Goal: Transaction & Acquisition: Purchase product/service

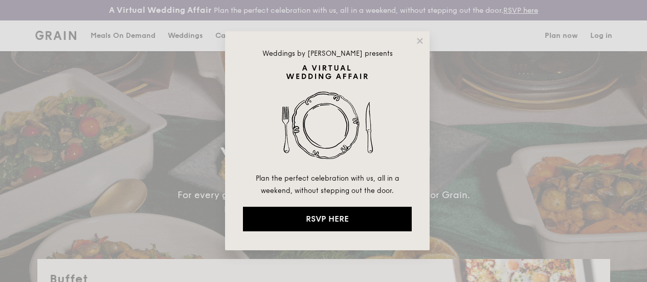
select select
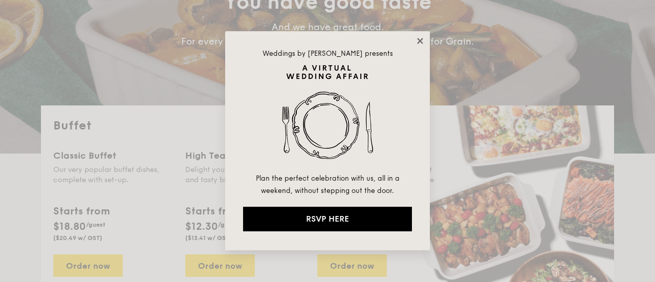
click at [418, 40] on icon at bounding box center [420, 40] width 9 height 9
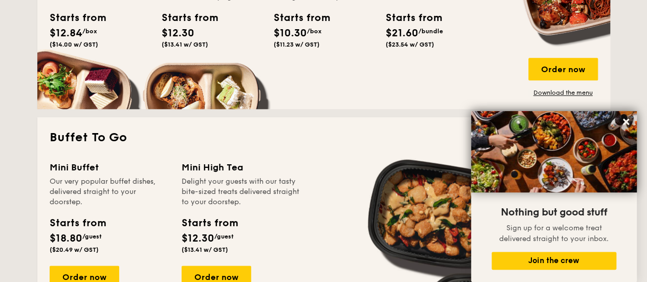
scroll to position [469, 0]
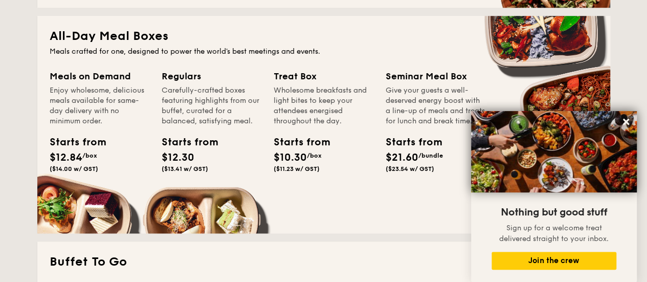
click at [63, 83] on div "Meals on Demand" at bounding box center [100, 76] width 100 height 14
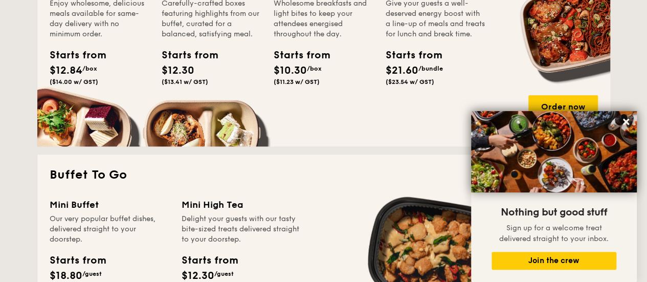
scroll to position [571, 0]
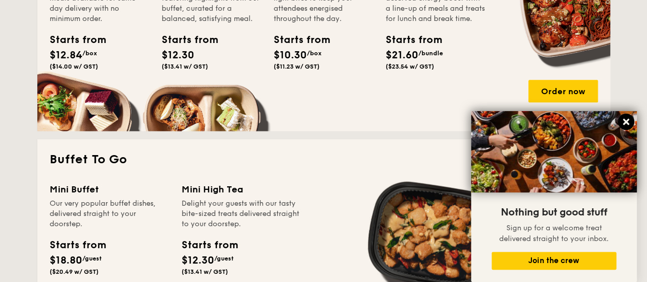
click at [624, 120] on icon at bounding box center [626, 122] width 6 height 6
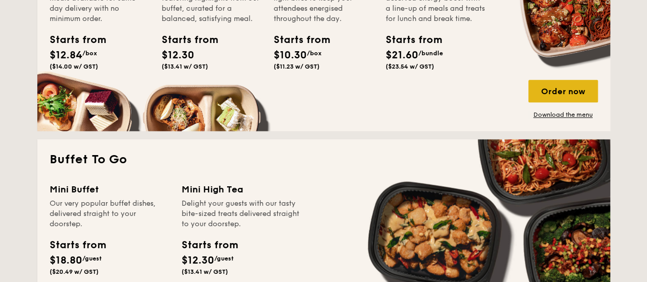
click at [583, 100] on div "Order now" at bounding box center [564, 91] width 70 height 23
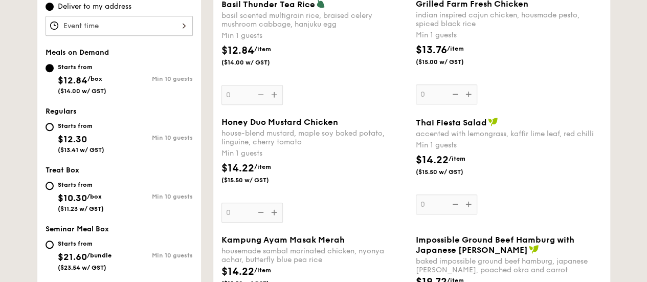
scroll to position [358, 0]
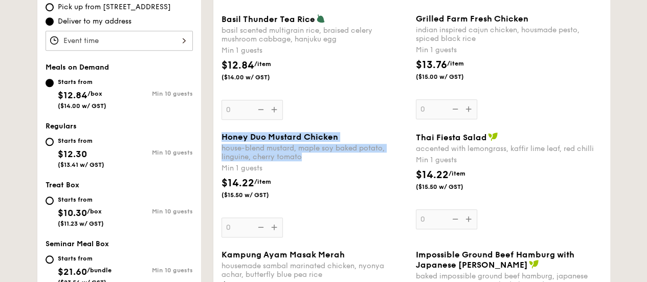
drag, startPoint x: 221, startPoint y: 142, endPoint x: 305, endPoint y: 163, distance: 86.2
click at [305, 161] on div "Honey Duo Mustard Chicken house-blend mustard, maple soy baked potato, linguine…" at bounding box center [315, 146] width 186 height 29
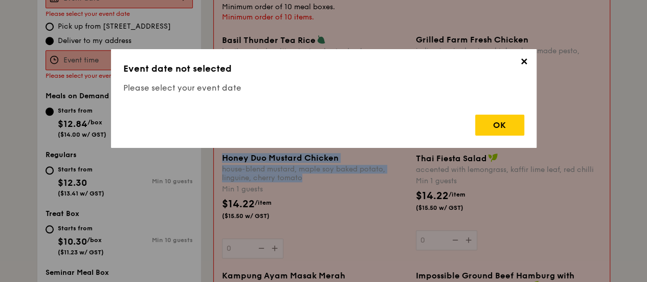
copy div "Honey Duo Mustard Chicken house-blend mustard, maple soy baked potato, linguine…"
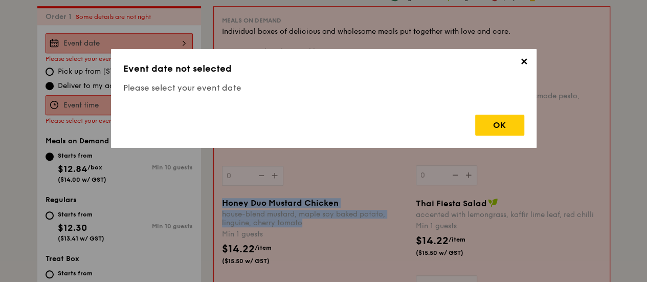
scroll to position [302, 0]
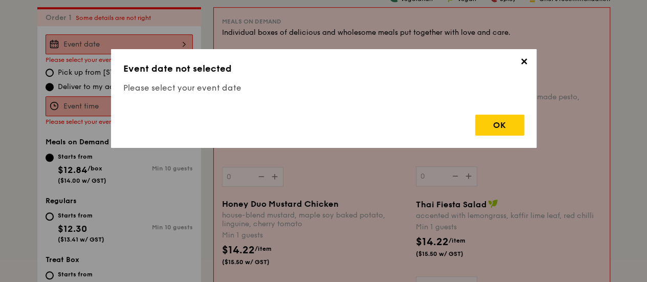
click at [524, 66] on span "✕" at bounding box center [524, 63] width 14 height 14
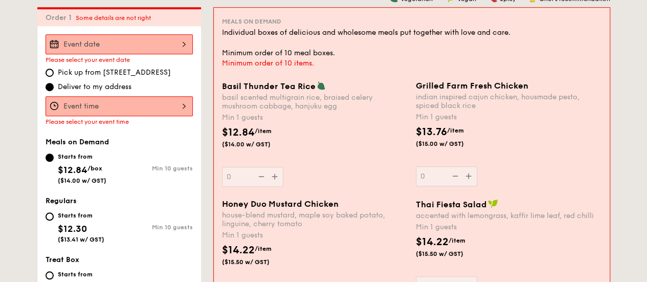
click at [133, 116] on div at bounding box center [119, 106] width 147 height 20
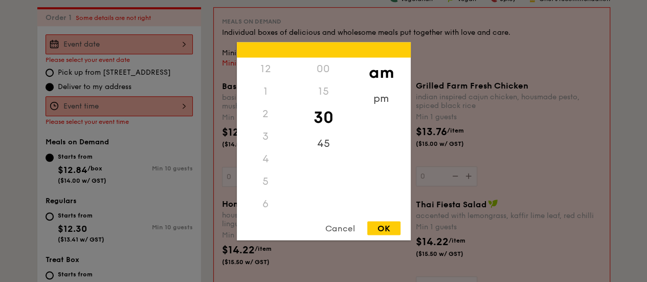
scroll to position [121, 0]
click at [167, 56] on div at bounding box center [323, 141] width 647 height 282
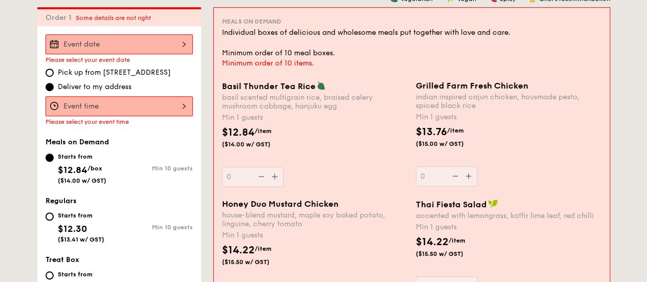
click at [151, 51] on div at bounding box center [119, 44] width 147 height 20
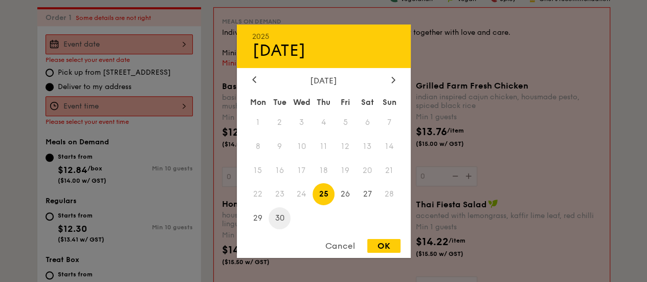
click at [276, 219] on span "30" at bounding box center [280, 218] width 22 height 22
click at [388, 247] on div "OK" at bounding box center [383, 246] width 33 height 14
type input "[DATE]"
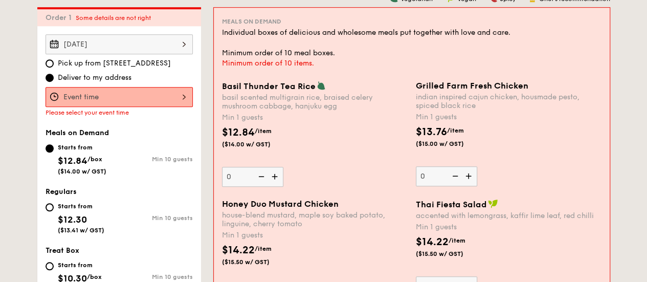
click at [132, 105] on div at bounding box center [119, 97] width 147 height 20
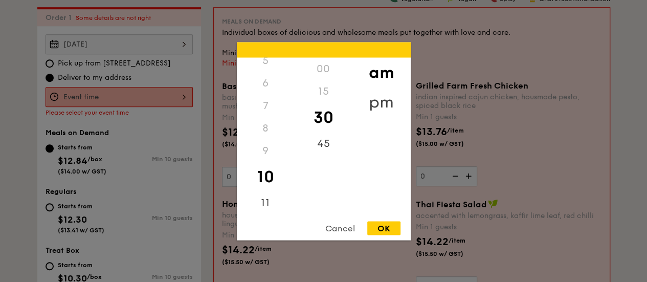
click at [375, 102] on div "pm" at bounding box center [382, 102] width 58 height 30
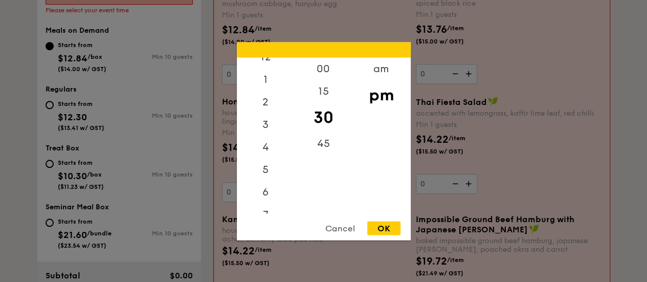
scroll to position [0, 0]
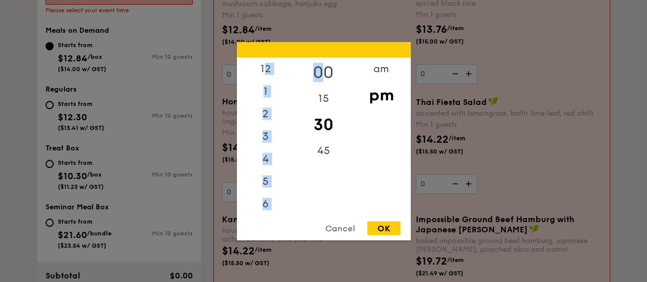
drag, startPoint x: 267, startPoint y: 74, endPoint x: 321, endPoint y: 73, distance: 54.8
click at [321, 73] on div "12 1 2 3 4 5 6 7 8 9 10 11 00 15 30 45 am pm" at bounding box center [324, 135] width 174 height 156
click at [321, 73] on div "00" at bounding box center [324, 72] width 58 height 30
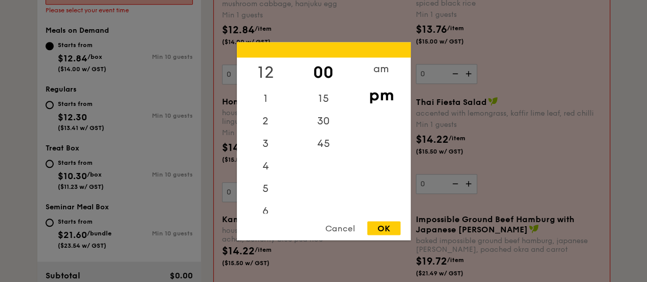
click at [274, 70] on div "12" at bounding box center [266, 72] width 58 height 30
click at [382, 234] on div "OK" at bounding box center [383, 228] width 33 height 14
type input "12:00PM"
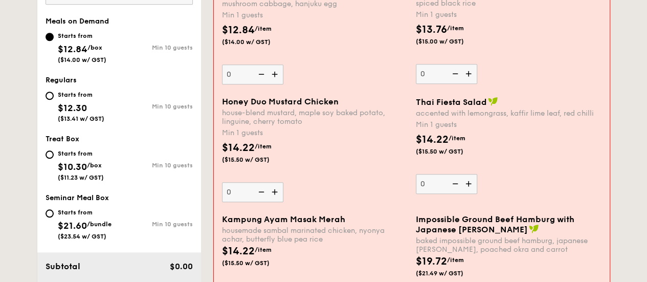
click at [277, 197] on img at bounding box center [275, 191] width 15 height 19
click at [277, 197] on input "0" at bounding box center [252, 192] width 61 height 20
click at [277, 197] on img at bounding box center [275, 191] width 15 height 19
click at [277, 197] on input "1" at bounding box center [252, 192] width 61 height 20
click at [277, 197] on img at bounding box center [275, 191] width 15 height 19
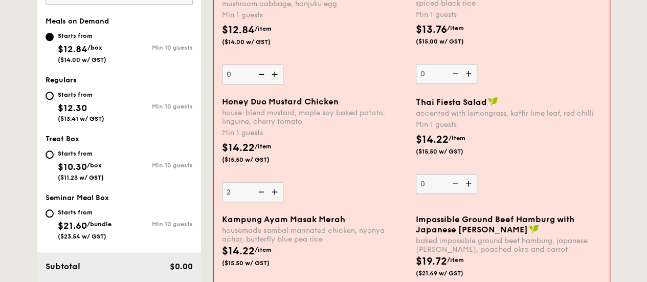
click at [277, 197] on input "2" at bounding box center [252, 192] width 61 height 20
click at [277, 197] on img at bounding box center [275, 191] width 15 height 19
click at [277, 197] on input "3" at bounding box center [252, 192] width 61 height 20
click at [277, 197] on img at bounding box center [275, 191] width 15 height 19
click at [277, 197] on input "4" at bounding box center [252, 192] width 61 height 20
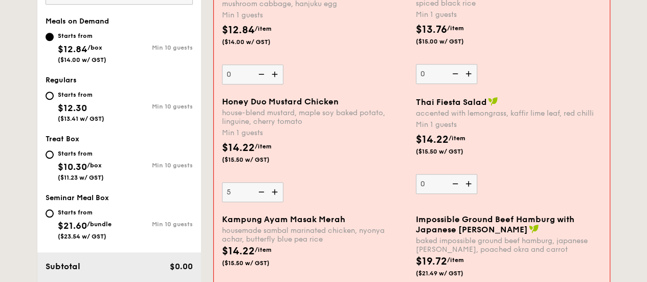
click at [277, 197] on img at bounding box center [275, 191] width 15 height 19
click at [277, 197] on input "5" at bounding box center [252, 192] width 61 height 20
click at [277, 197] on img at bounding box center [275, 191] width 15 height 19
click at [277, 197] on input "6" at bounding box center [252, 192] width 61 height 20
click at [277, 197] on img at bounding box center [275, 191] width 15 height 19
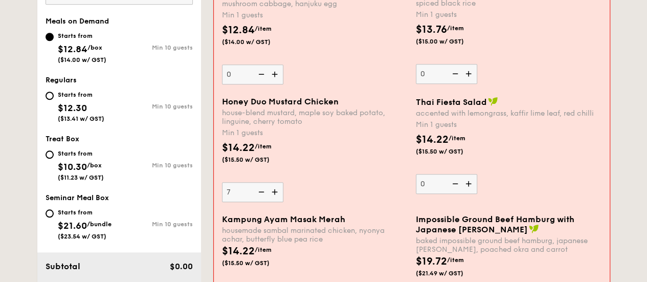
click at [277, 197] on input "7" at bounding box center [252, 192] width 61 height 20
click at [277, 197] on img at bounding box center [275, 191] width 15 height 19
click at [277, 197] on input "8" at bounding box center [252, 192] width 61 height 20
click at [277, 197] on img at bounding box center [275, 191] width 15 height 19
click at [277, 197] on input "9" at bounding box center [252, 192] width 61 height 20
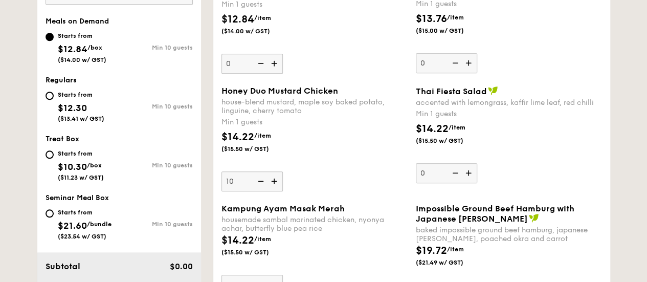
click at [277, 191] on img at bounding box center [275, 180] width 15 height 19
click at [277, 191] on input "10" at bounding box center [252, 181] width 61 height 20
click at [277, 191] on img at bounding box center [275, 180] width 15 height 19
click at [277, 191] on input "11" at bounding box center [252, 181] width 61 height 20
click at [277, 191] on img at bounding box center [275, 180] width 15 height 19
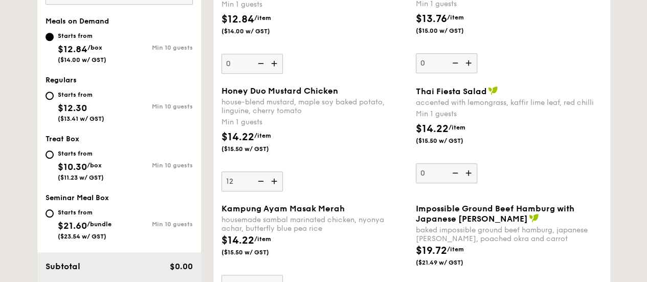
click at [277, 191] on input "12" at bounding box center [252, 181] width 61 height 20
click at [277, 191] on img at bounding box center [275, 180] width 15 height 19
click at [277, 191] on input "13" at bounding box center [252, 181] width 61 height 20
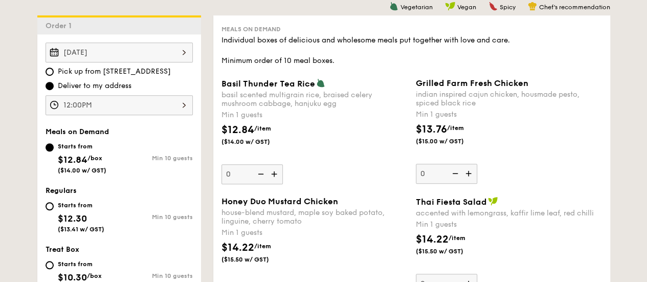
scroll to position [353, 0]
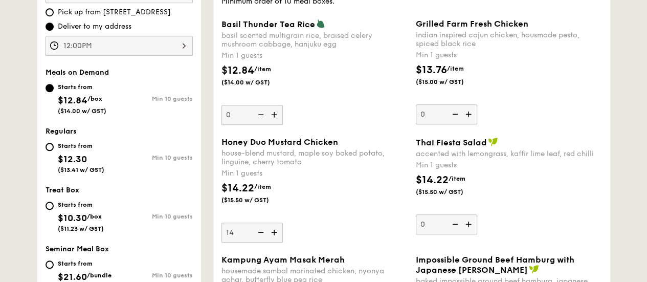
click at [324, 179] on div "Min 1 guests" at bounding box center [315, 173] width 186 height 10
click at [283, 223] on input "14" at bounding box center [252, 233] width 61 height 20
click at [218, 137] on div "Basil Thunder Tea [PERSON_NAME] scented multigrain rice, braised celery mushroo…" at bounding box center [412, 78] width 389 height 118
click at [260, 146] on span "Honey Duo Mustard Chicken" at bounding box center [280, 142] width 117 height 10
click at [260, 223] on input "14" at bounding box center [252, 233] width 61 height 20
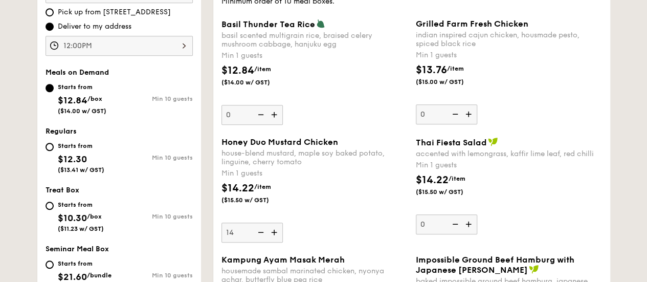
click at [242, 194] on span "$14.22" at bounding box center [238, 188] width 33 height 12
click at [242, 223] on input "14" at bounding box center [252, 233] width 61 height 20
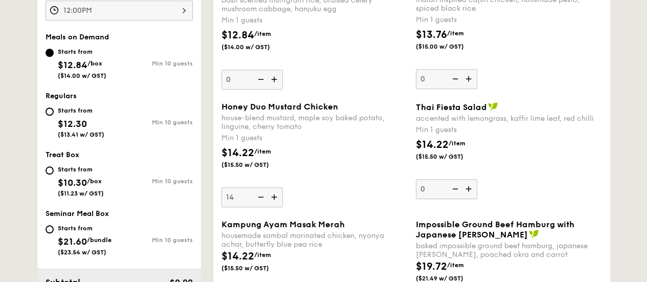
scroll to position [404, 0]
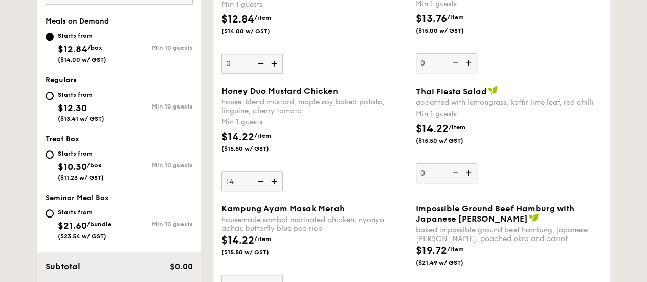
click at [277, 186] on img at bounding box center [275, 180] width 15 height 19
click at [277, 186] on input "14" at bounding box center [252, 181] width 61 height 20
type input "15"
click at [470, 183] on img at bounding box center [469, 172] width 15 height 19
click at [470, 183] on input "0" at bounding box center [446, 173] width 61 height 20
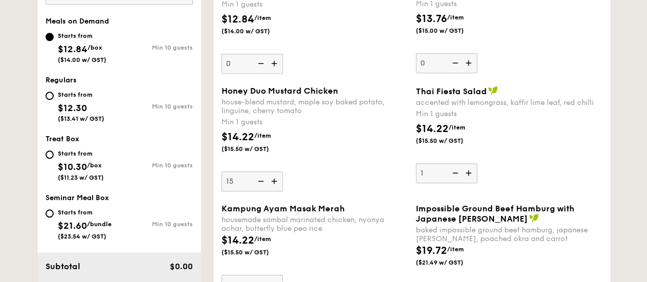
click at [470, 183] on img at bounding box center [469, 172] width 15 height 19
click at [470, 183] on input "1" at bounding box center [446, 173] width 61 height 20
click at [470, 183] on img at bounding box center [469, 172] width 15 height 19
click at [470, 183] on input "2" at bounding box center [446, 173] width 61 height 20
click at [470, 183] on img at bounding box center [469, 172] width 15 height 19
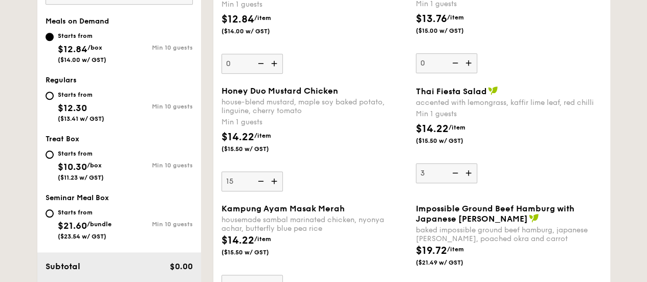
click at [470, 183] on input "3" at bounding box center [446, 173] width 61 height 20
click at [470, 183] on img at bounding box center [469, 172] width 15 height 19
click at [470, 183] on input "4" at bounding box center [446, 173] width 61 height 20
click at [470, 183] on img at bounding box center [469, 172] width 15 height 19
click at [470, 183] on input "5" at bounding box center [446, 173] width 61 height 20
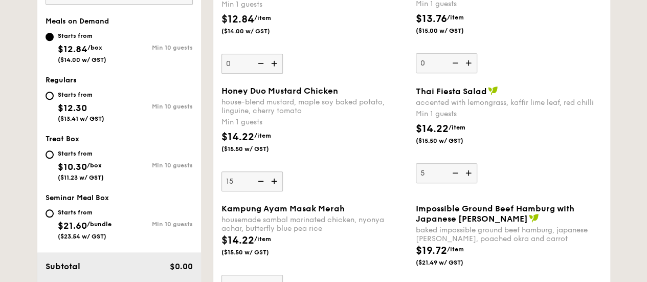
type input "6"
click at [337, 165] on div "$14.22 /item ($15.50 w/ GST)" at bounding box center [315, 147] width 194 height 36
click at [283, 171] on input "15" at bounding box center [252, 181] width 61 height 20
click at [337, 165] on div "$14.22 /item ($15.50 w/ GST)" at bounding box center [315, 147] width 194 height 36
click at [283, 171] on input "15" at bounding box center [252, 181] width 61 height 20
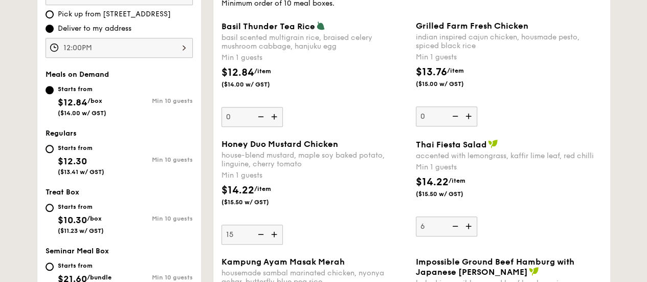
scroll to position [302, 0]
